Goal: Entertainment & Leisure: Consume media (video, audio)

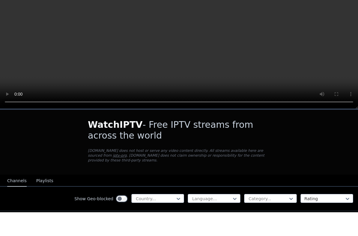
click at [37, 199] on button "Playlists" at bounding box center [44, 204] width 17 height 11
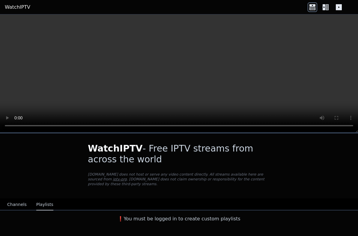
click at [330, 7] on icon at bounding box center [326, 7] width 10 height 10
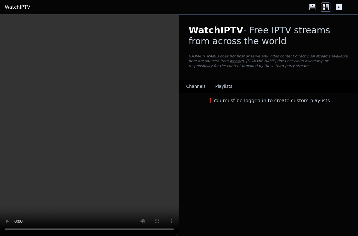
click at [330, 7] on icon at bounding box center [326, 7] width 10 height 10
click at [197, 86] on button "Channels" at bounding box center [196, 86] width 20 height 11
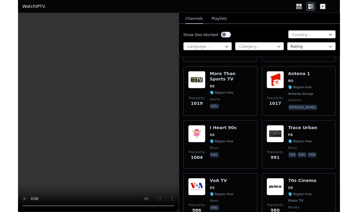
scroll to position [2254, 0]
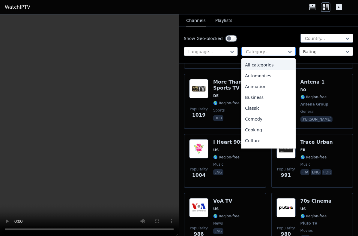
click at [255, 50] on div "Category..." at bounding box center [266, 52] width 40 height 6
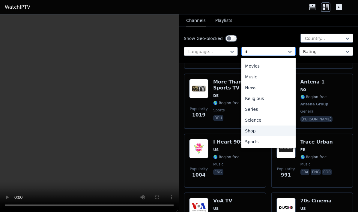
scroll to position [64, 0]
click at [261, 141] on div "Sports" at bounding box center [269, 141] width 54 height 11
type input "*"
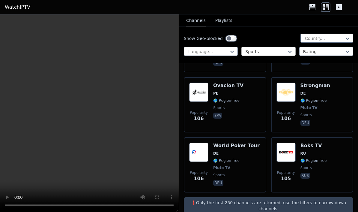
scroll to position [3253, 0]
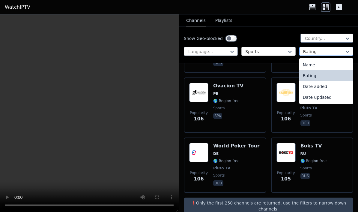
click at [333, 55] on div "Rating" at bounding box center [327, 51] width 54 height 9
click at [337, 41] on div at bounding box center [325, 38] width 40 height 6
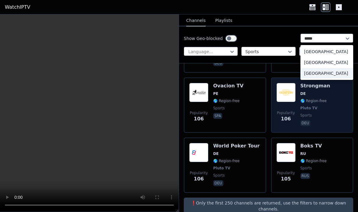
click at [331, 76] on div "[GEOGRAPHIC_DATA]" at bounding box center [327, 73] width 53 height 11
type input "*****"
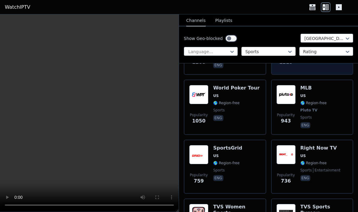
scroll to position [172, 0]
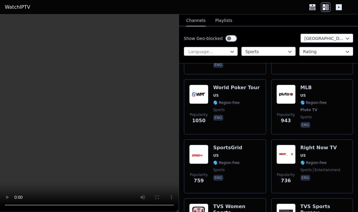
click at [51, 125] on video at bounding box center [89, 113] width 179 height 198
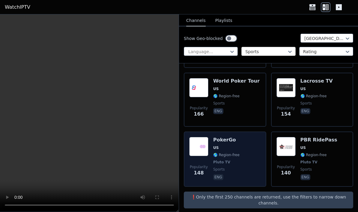
scroll to position [545, 0]
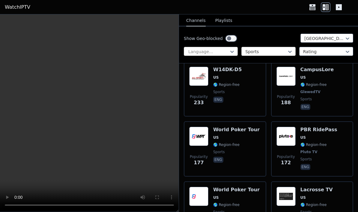
click at [200, 56] on div "Language..." at bounding box center [211, 51] width 54 height 9
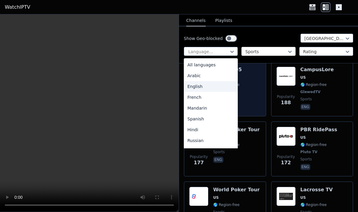
click at [204, 89] on div "English" at bounding box center [211, 86] width 54 height 11
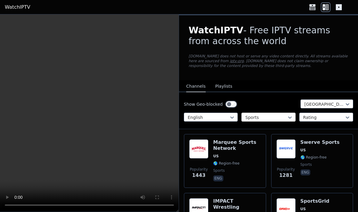
click at [229, 87] on button "Playlists" at bounding box center [224, 86] width 17 height 11
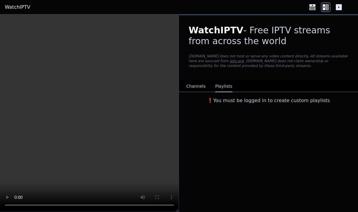
click at [208, 86] on div "Channels Playlists" at bounding box center [210, 86] width 56 height 11
click at [192, 88] on button "Channels" at bounding box center [196, 86] width 20 height 11
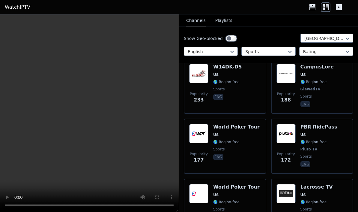
scroll to position [650, 0]
